Goal: Navigation & Orientation: Find specific page/section

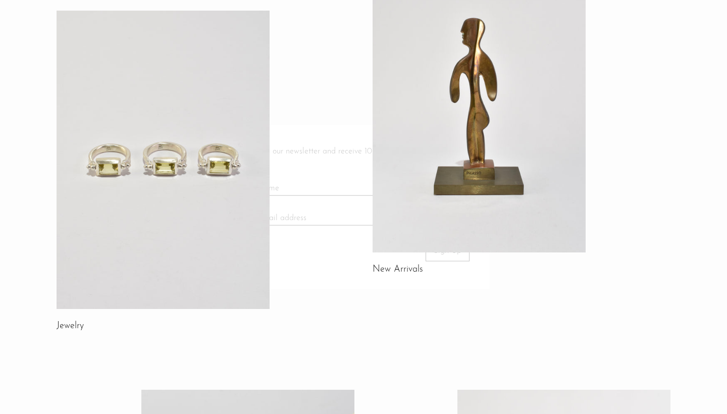
scroll to position [121, 0]
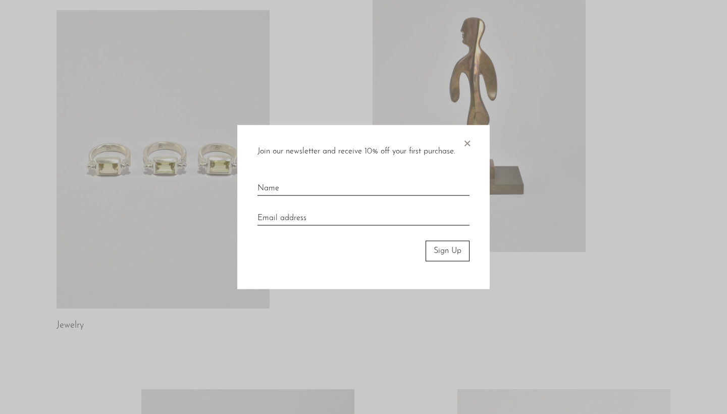
click at [124, 205] on div at bounding box center [363, 207] width 727 height 414
click at [466, 152] on span "×" at bounding box center [467, 141] width 10 height 32
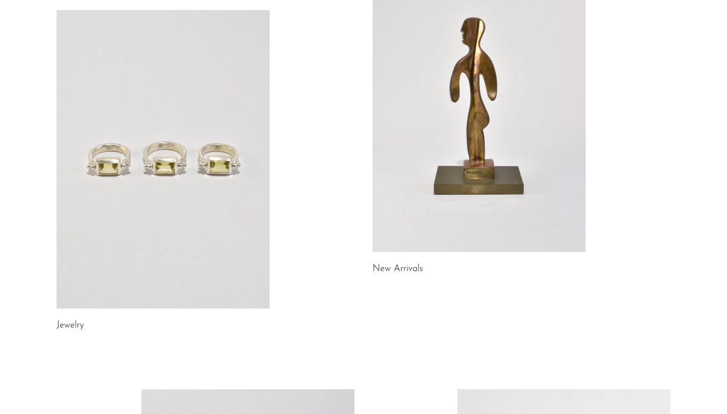
click at [144, 210] on link at bounding box center [163, 159] width 213 height 298
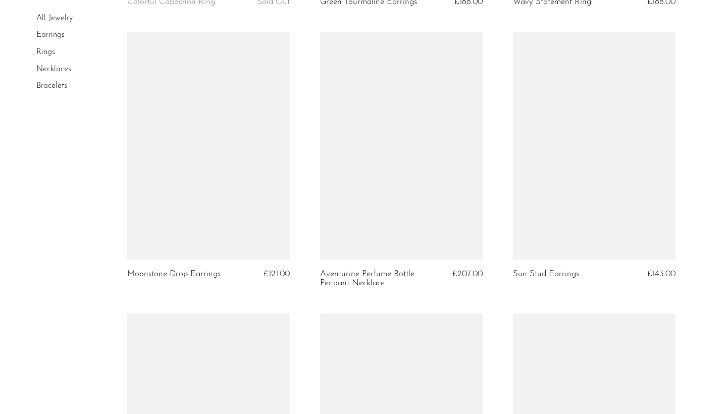
scroll to position [3073, 0]
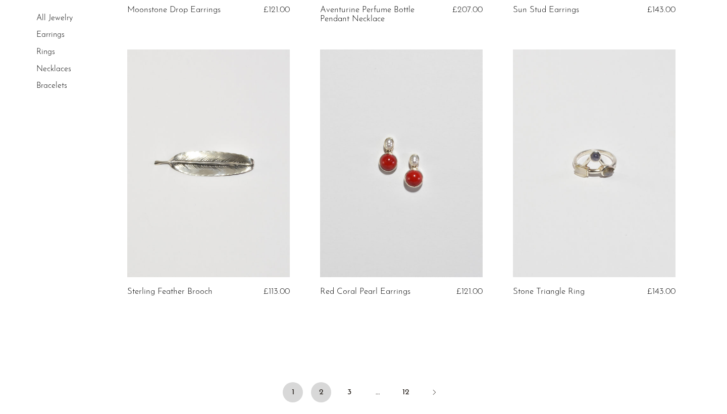
click at [321, 385] on link "2" at bounding box center [321, 392] width 20 height 20
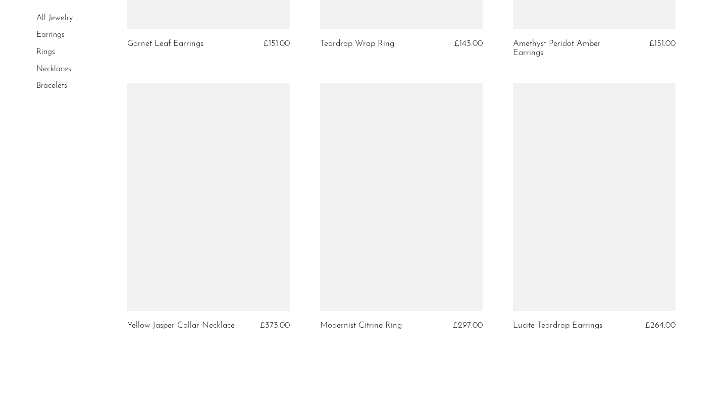
scroll to position [3073, 0]
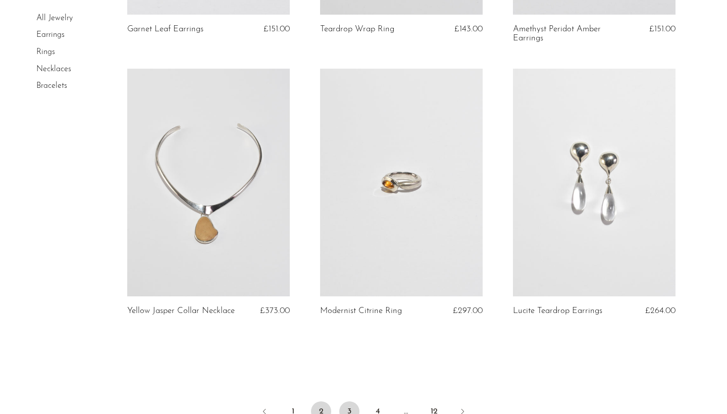
click at [345, 408] on link "3" at bounding box center [349, 411] width 20 height 20
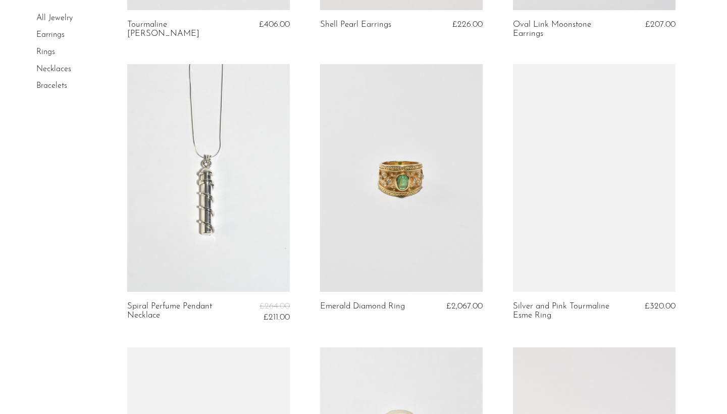
scroll to position [899, 0]
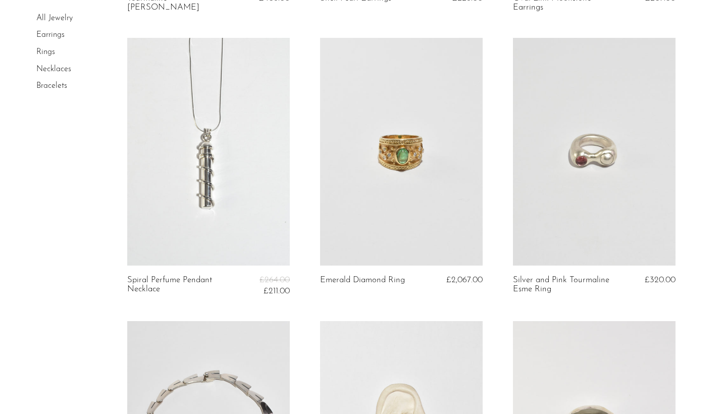
click at [379, 182] on link at bounding box center [401, 152] width 162 height 228
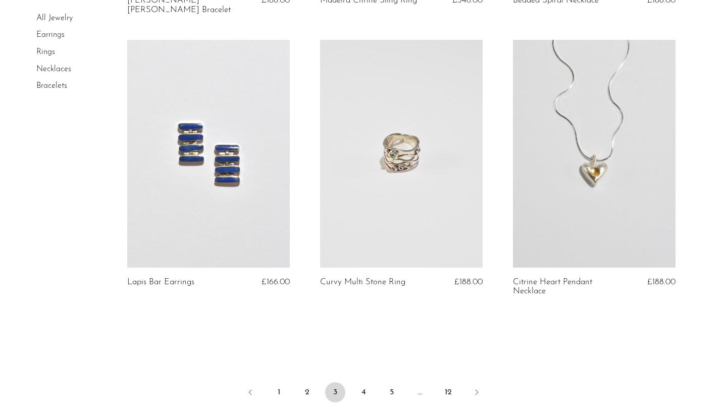
scroll to position [3136, 0]
click at [362, 381] on link "4" at bounding box center [363, 391] width 20 height 20
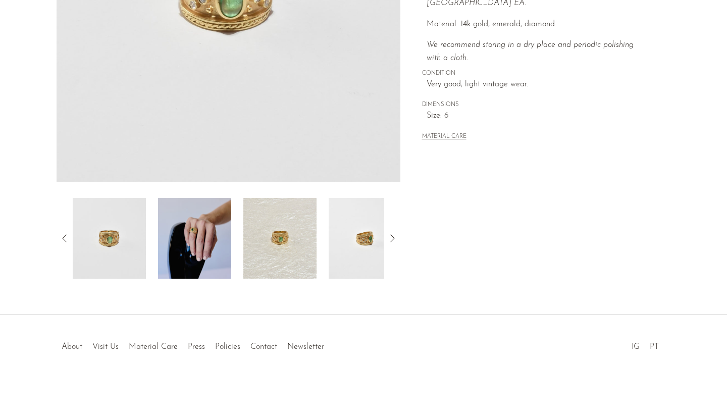
click at [214, 259] on img at bounding box center [194, 238] width 73 height 81
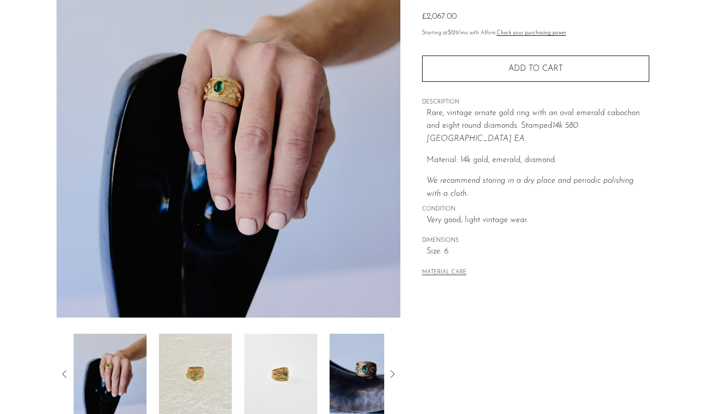
scroll to position [107, 0]
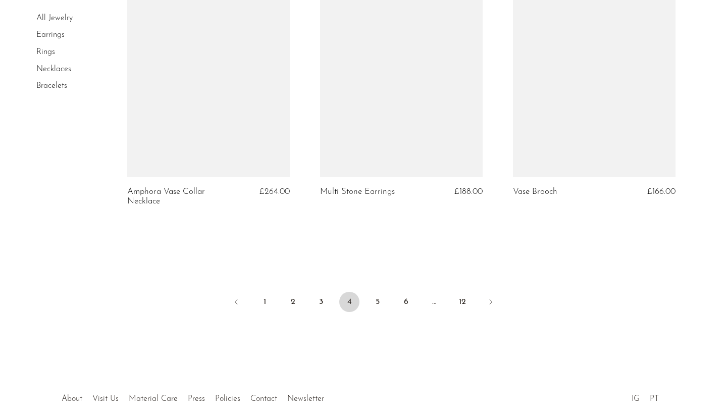
scroll to position [3187, 0]
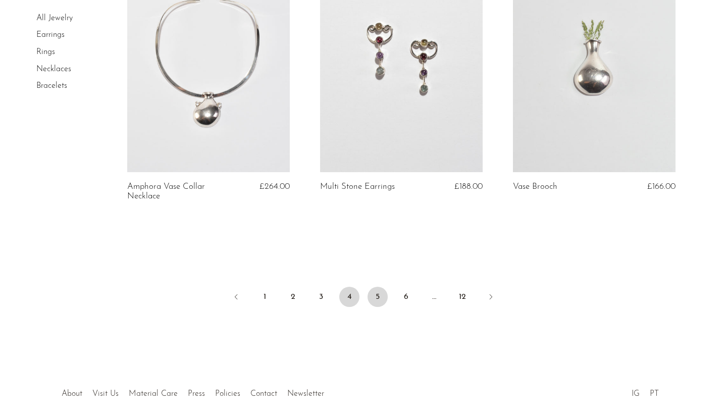
click at [380, 298] on link "5" at bounding box center [377, 297] width 20 height 20
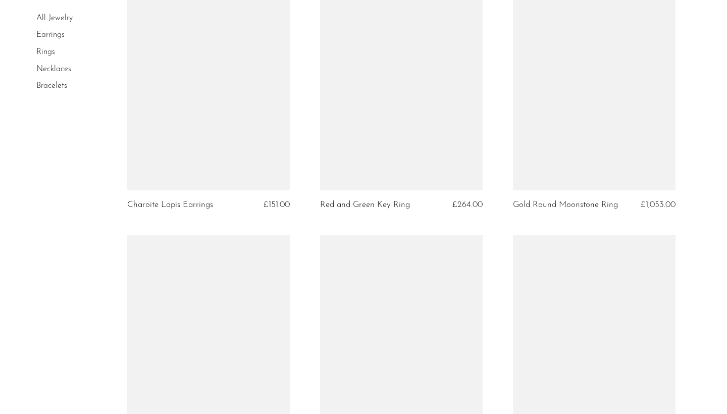
scroll to position [1137, 0]
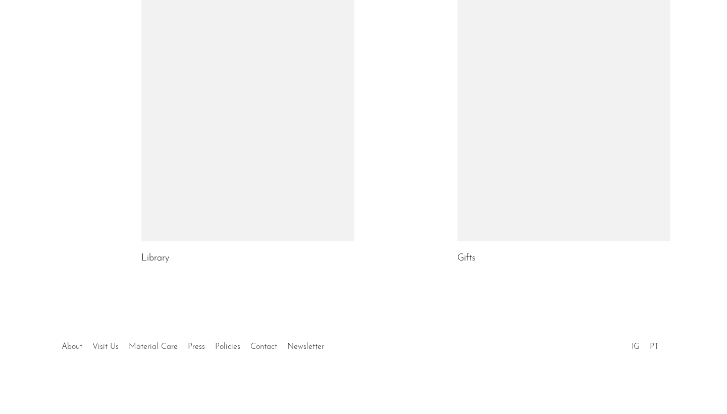
scroll to position [566, 0]
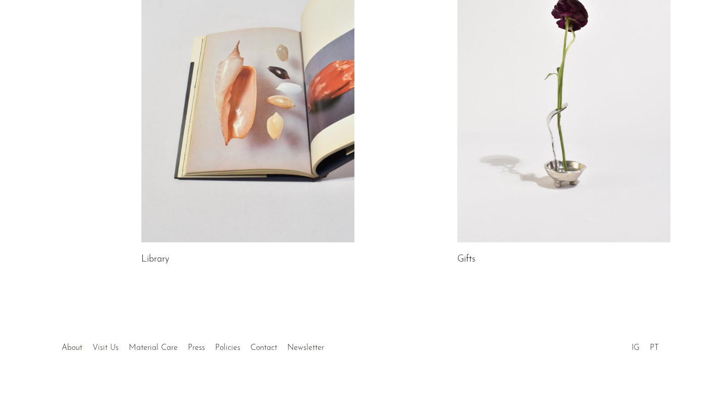
click at [113, 348] on link "Visit Us" at bounding box center [105, 348] width 26 height 8
